Goal: Transaction & Acquisition: Download file/media

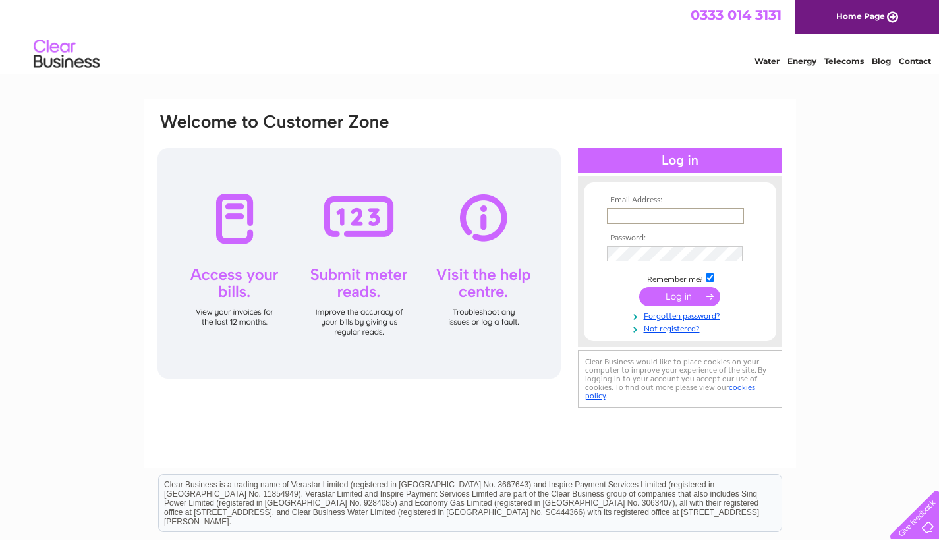
type input "info@steampacketinn-kingswear.co.uk"
click at [679, 300] on input "submit" at bounding box center [679, 295] width 81 height 18
click at [685, 301] on input "submit" at bounding box center [679, 296] width 81 height 18
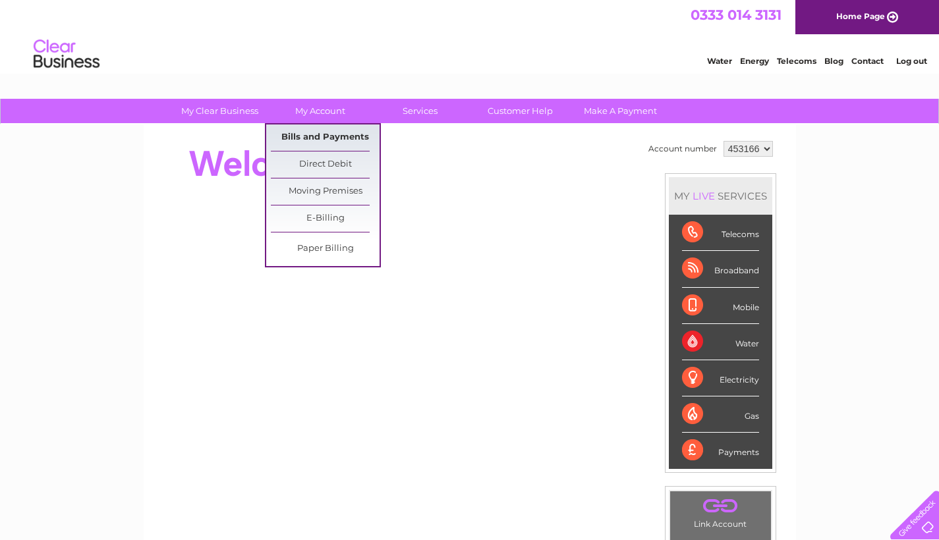
click at [327, 137] on link "Bills and Payments" at bounding box center [325, 137] width 109 height 26
click at [328, 139] on link "Bills and Payments" at bounding box center [325, 137] width 109 height 26
click at [334, 135] on link "Bills and Payments" at bounding box center [325, 137] width 109 height 26
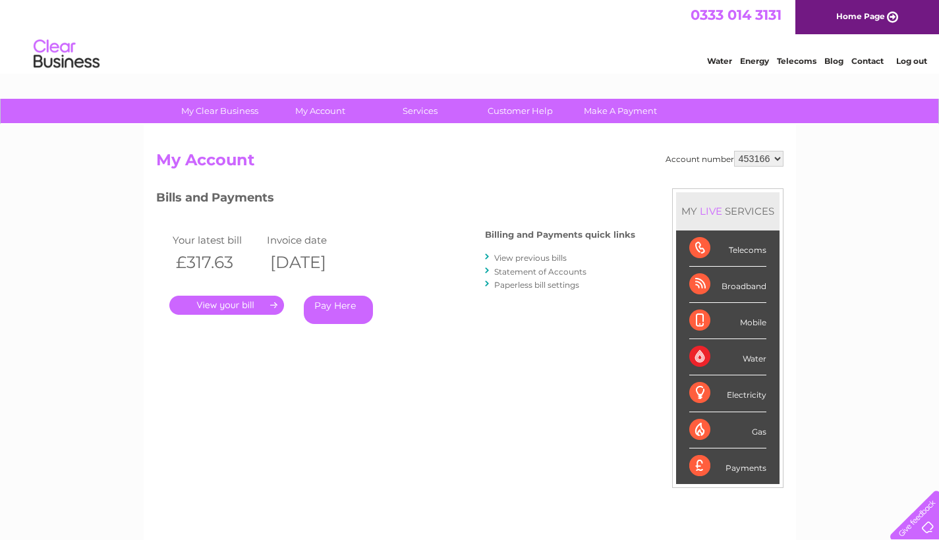
click at [523, 254] on link "View previous bills" at bounding box center [530, 258] width 72 height 10
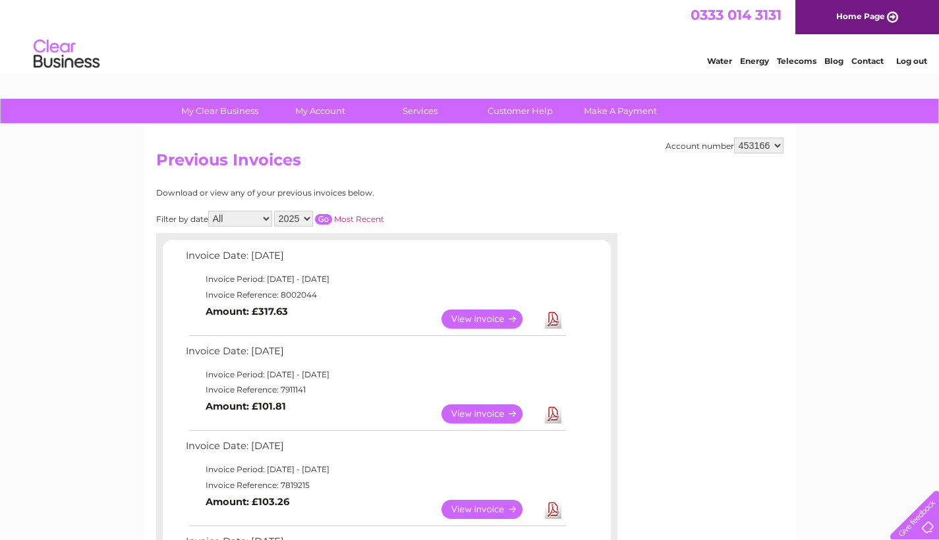
click at [550, 421] on link "Download" at bounding box center [553, 413] width 16 height 19
click at [553, 412] on link "Download" at bounding box center [553, 413] width 16 height 19
